Goal: Task Accomplishment & Management: Manage account settings

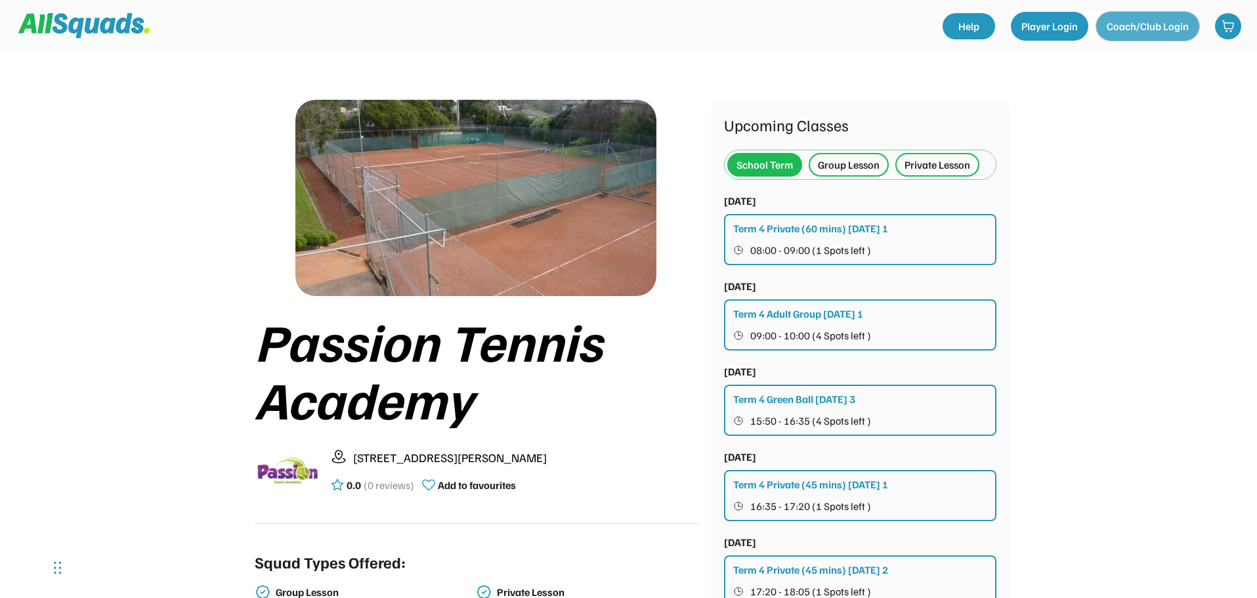
click at [1145, 23] on button "Coach/Club Login" at bounding box center [1148, 26] width 103 height 29
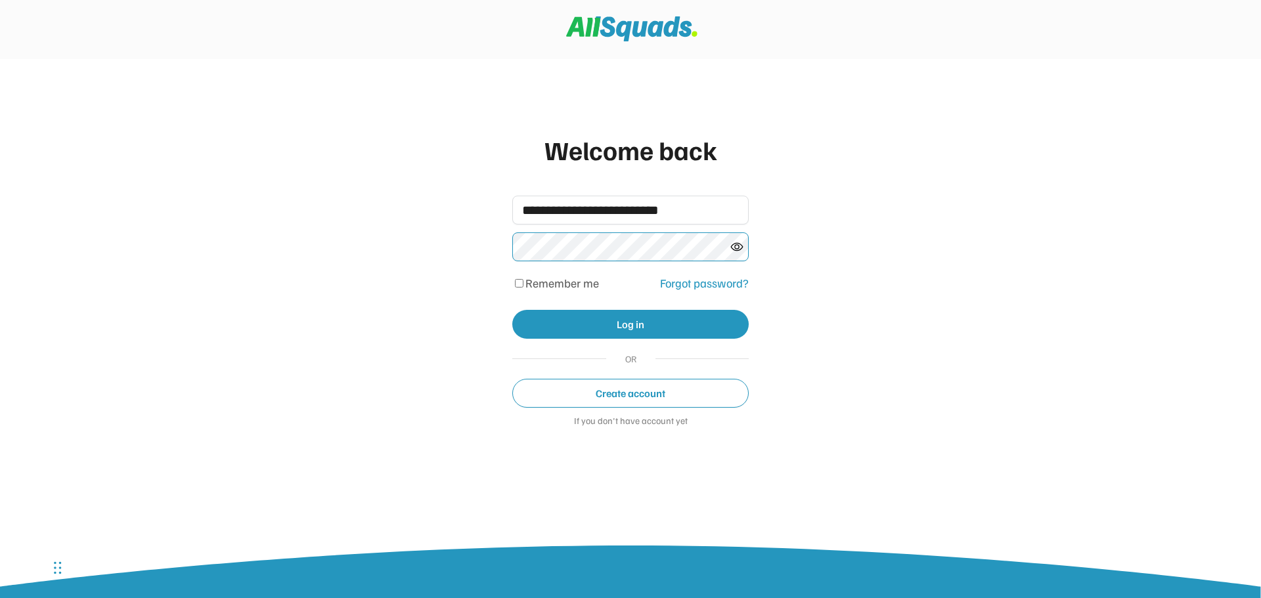
click at [739, 245] on icon at bounding box center [736, 246] width 13 height 13
click at [701, 327] on button "Log in" at bounding box center [630, 324] width 236 height 29
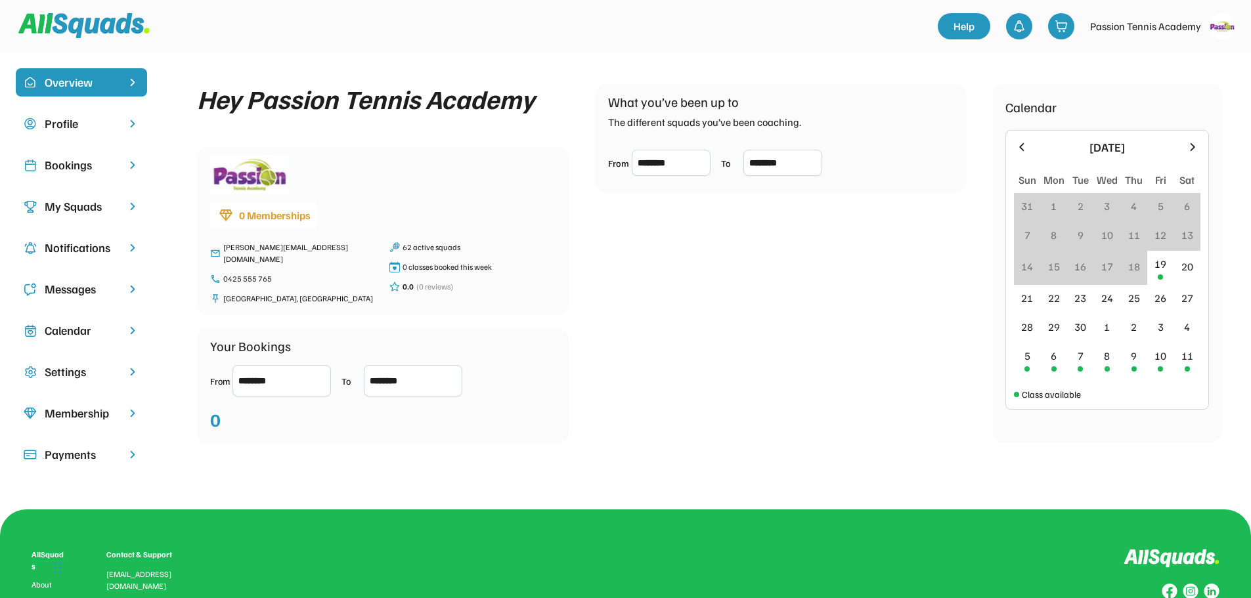
click at [100, 206] on div "My Squads" at bounding box center [82, 207] width 74 height 18
